Goal: Find specific page/section: Find specific page/section

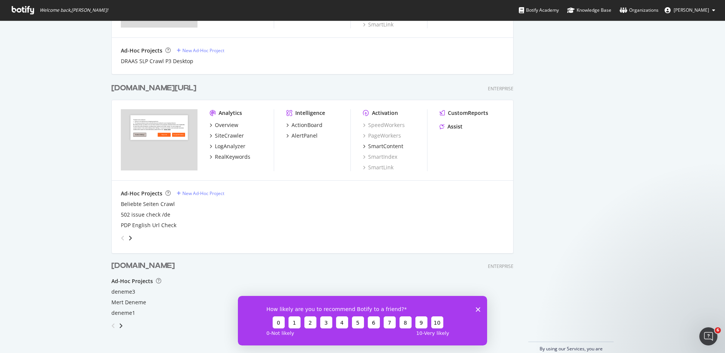
scroll to position [795, 0]
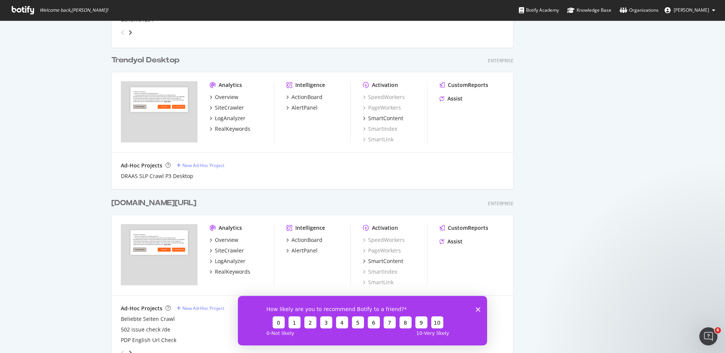
scroll to position [663, 0]
click at [156, 62] on div "Trendyol Desktop" at bounding box center [145, 60] width 68 height 11
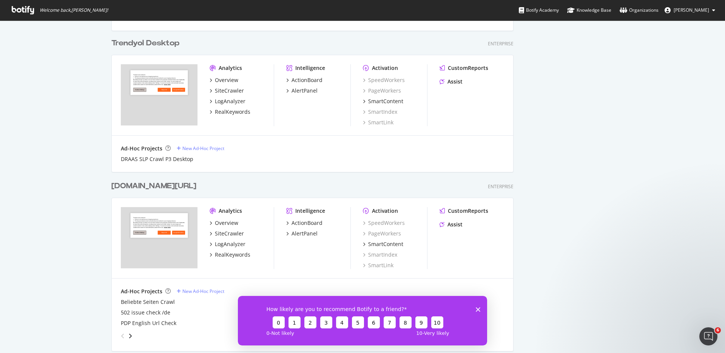
scroll to position [866, 0]
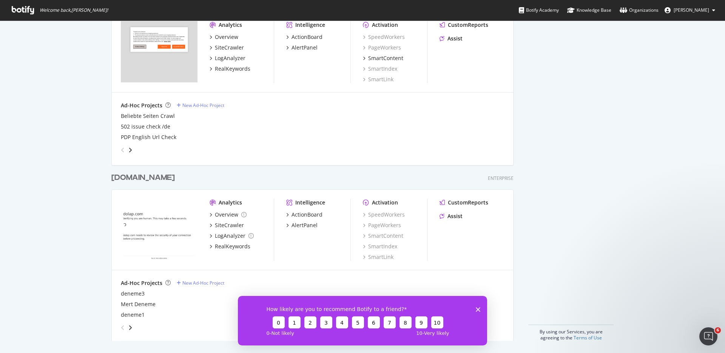
click at [479, 312] on div "How likely are you to recommend Botify to a friend? 0 1 2 3 4 5 6 7 8 9 10 0 - …" at bounding box center [362, 319] width 249 height 49
click at [478, 310] on icon "Close survey" at bounding box center [478, 309] width 5 height 5
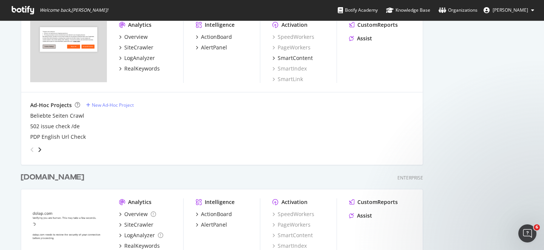
scroll to position [968, 0]
